Goal: Task Accomplishment & Management: Use online tool/utility

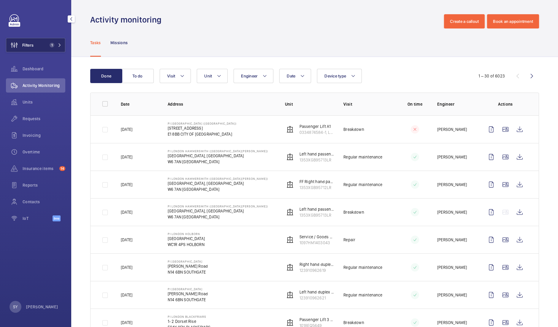
click at [42, 50] on button "Filters 1" at bounding box center [35, 45] width 59 height 14
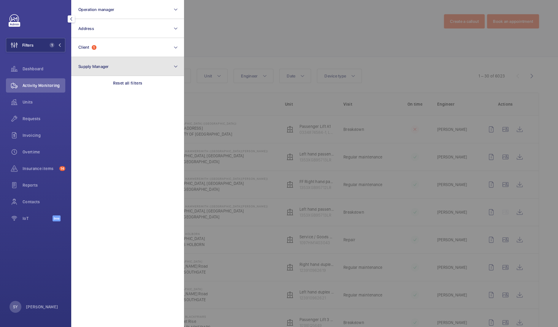
click at [109, 61] on button "Supply Manager" at bounding box center [127, 66] width 113 height 19
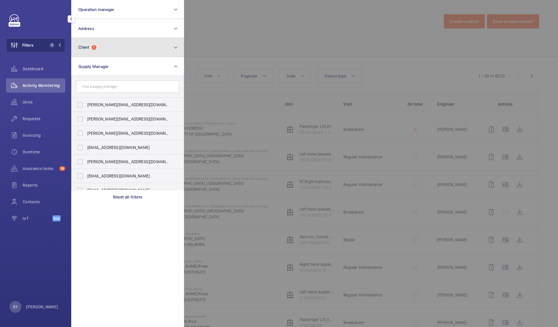
click at [107, 54] on button "Client 1" at bounding box center [127, 47] width 113 height 19
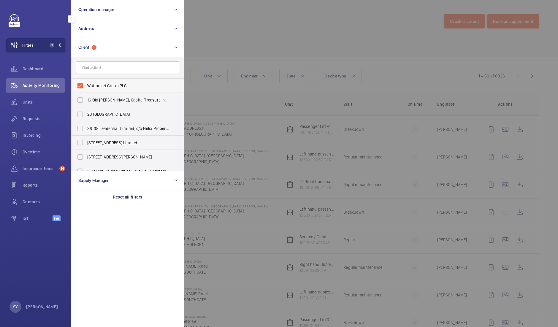
click at [106, 88] on span "Whitbread Group PLC" at bounding box center [128, 86] width 82 height 6
click at [86, 88] on input "Whitbread Group PLC" at bounding box center [80, 86] width 12 height 12
checkbox input "false"
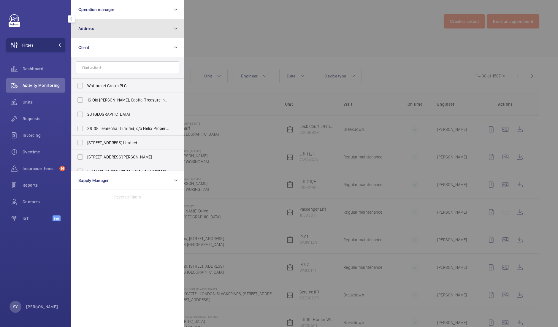
click at [113, 33] on button "Address" at bounding box center [127, 28] width 113 height 19
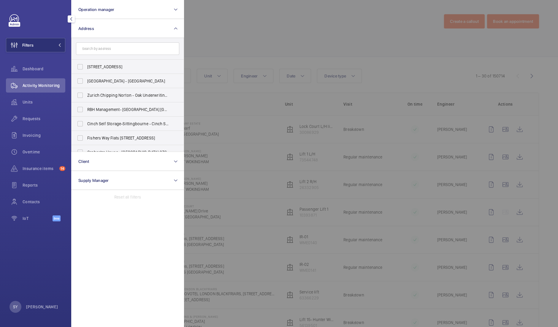
click at [113, 49] on input "text" at bounding box center [127, 48] width 103 height 12
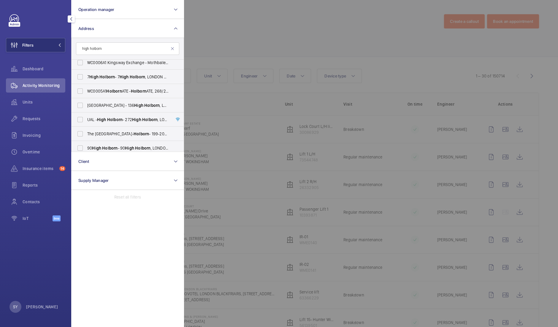
scroll to position [2, 0]
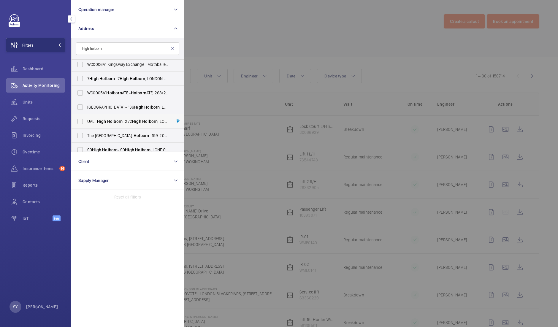
type input "high holborn"
click at [123, 119] on span "Holborn" at bounding box center [114, 121] width 15 height 5
click at [86, 119] on input "UAL - High Holborn - [STREET_ADDRESS]" at bounding box center [80, 121] width 12 height 12
checkbox input "true"
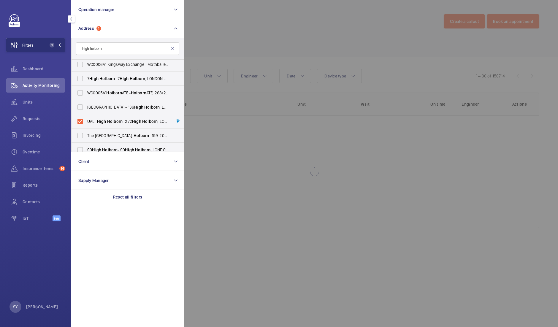
click at [211, 44] on div at bounding box center [463, 163] width 558 height 327
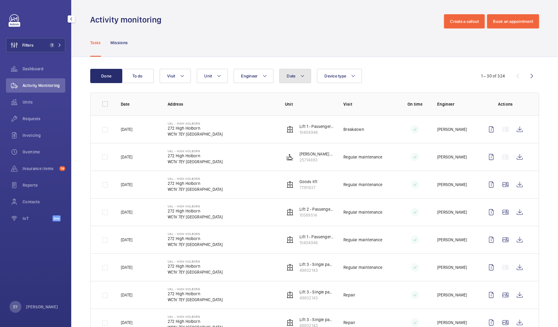
click at [307, 70] on button "Date" at bounding box center [295, 76] width 32 height 14
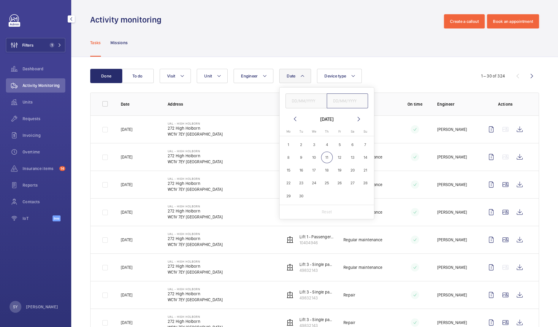
click at [339, 106] on input "text" at bounding box center [348, 100] width 42 height 15
type input "[DATE]"
click at [385, 78] on div "Date [DATE] [DATE] [DATE] Mo [DATE] Tu [DATE] We [DATE] Th [DATE] Fr [DATE] Sa …" at bounding box center [314, 76] width 308 height 14
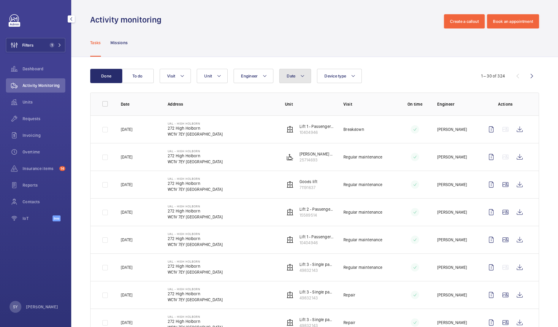
click at [303, 74] on mat-icon at bounding box center [302, 75] width 5 height 7
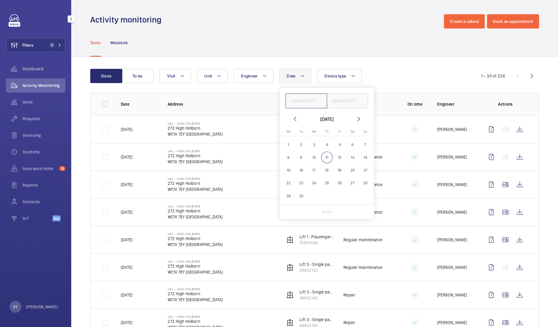
click at [306, 96] on input "text" at bounding box center [306, 100] width 42 height 15
type input "[DATE]"
click at [396, 80] on div "Date 1 [DATE] [DATE] [DATE] [DATE] Mo [DATE] Tu [DATE] We [DATE] Th [DATE] Fr […" at bounding box center [314, 76] width 308 height 14
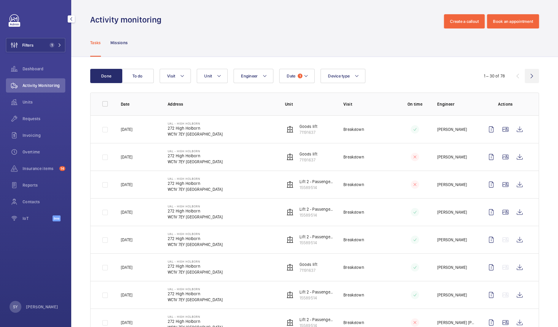
click at [528, 77] on wm-front-icon-button at bounding box center [532, 76] width 14 height 14
click at [512, 76] on wm-front-icon-button at bounding box center [517, 76] width 14 height 14
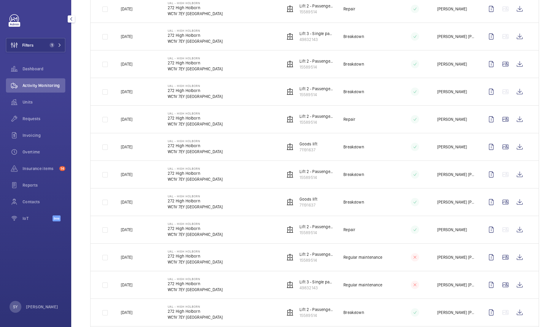
scroll to position [626, 0]
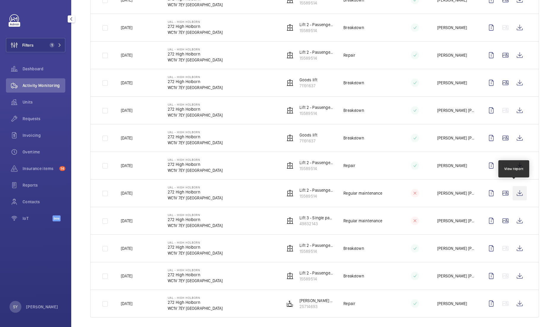
click at [512, 188] on wm-front-icon-button at bounding box center [519, 193] width 14 height 14
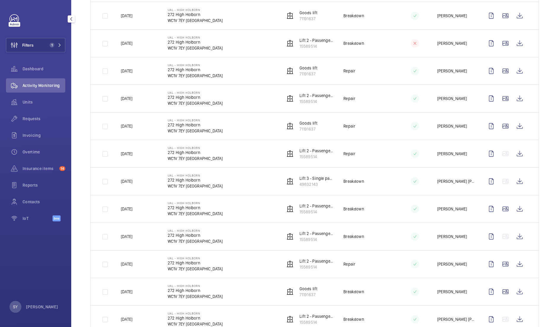
scroll to position [503, 0]
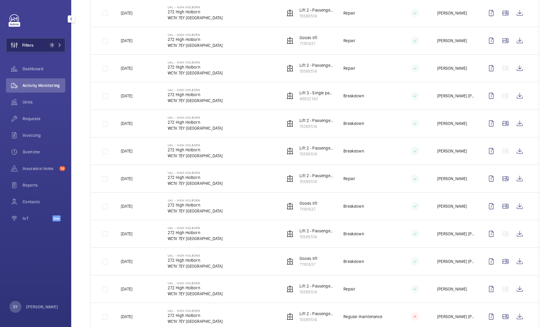
click at [41, 49] on button "Filters 1" at bounding box center [35, 45] width 59 height 14
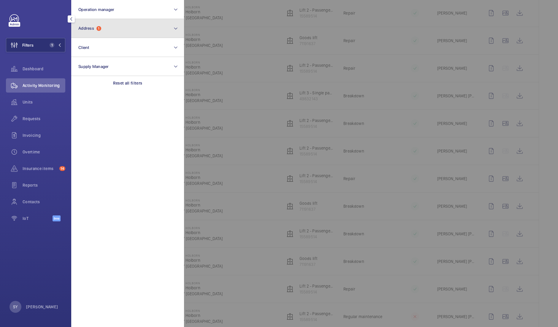
click at [89, 37] on button "Address 1" at bounding box center [127, 28] width 113 height 19
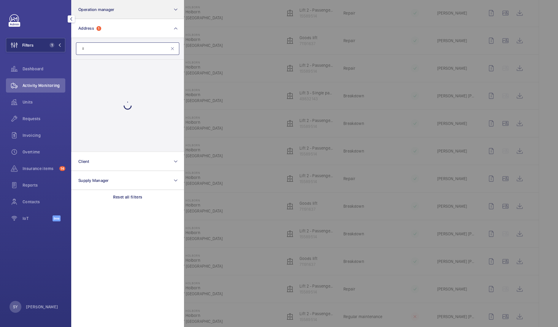
type input "i"
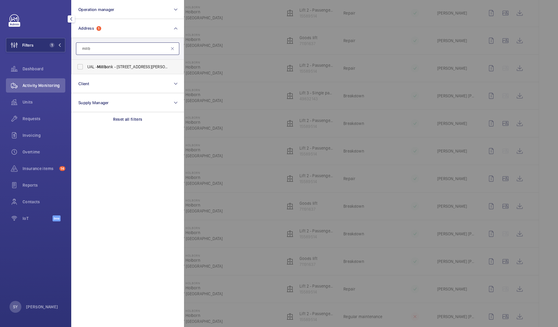
type input "millb"
click at [128, 68] on span "UAL - Millb ank - [STREET_ADDRESS][PERSON_NAME]" at bounding box center [128, 67] width 82 height 6
click at [86, 68] on input "UAL - Millb ank - [STREET_ADDRESS][PERSON_NAME]" at bounding box center [80, 67] width 12 height 12
checkbox input "true"
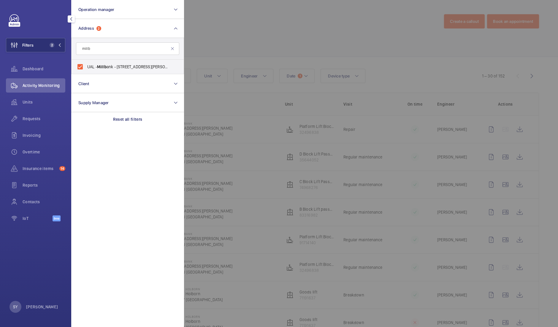
click at [228, 56] on div at bounding box center [463, 163] width 558 height 327
